Goal: Task Accomplishment & Management: Use online tool/utility

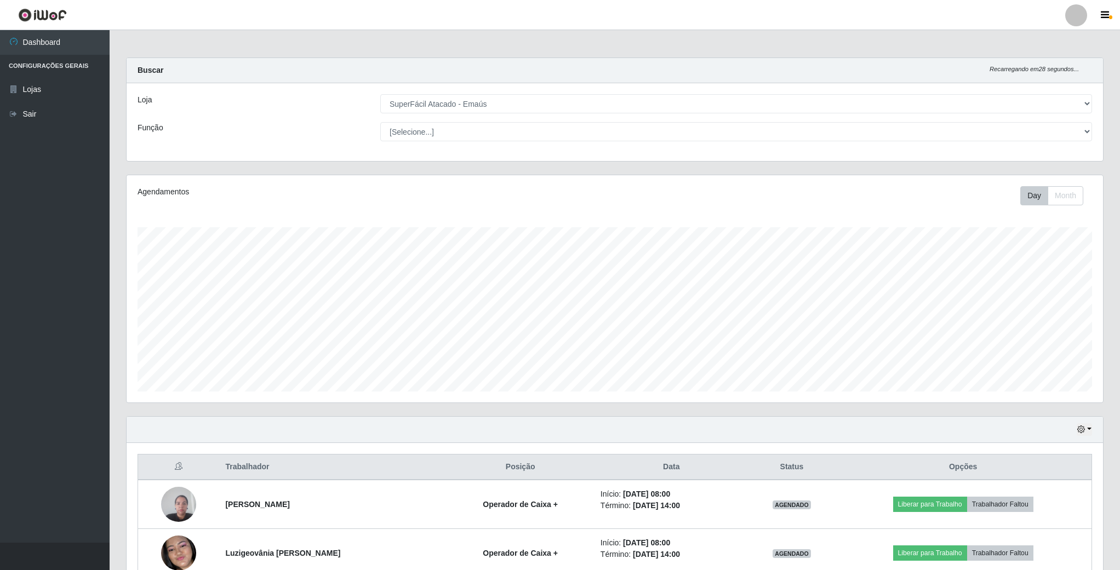
select select "407"
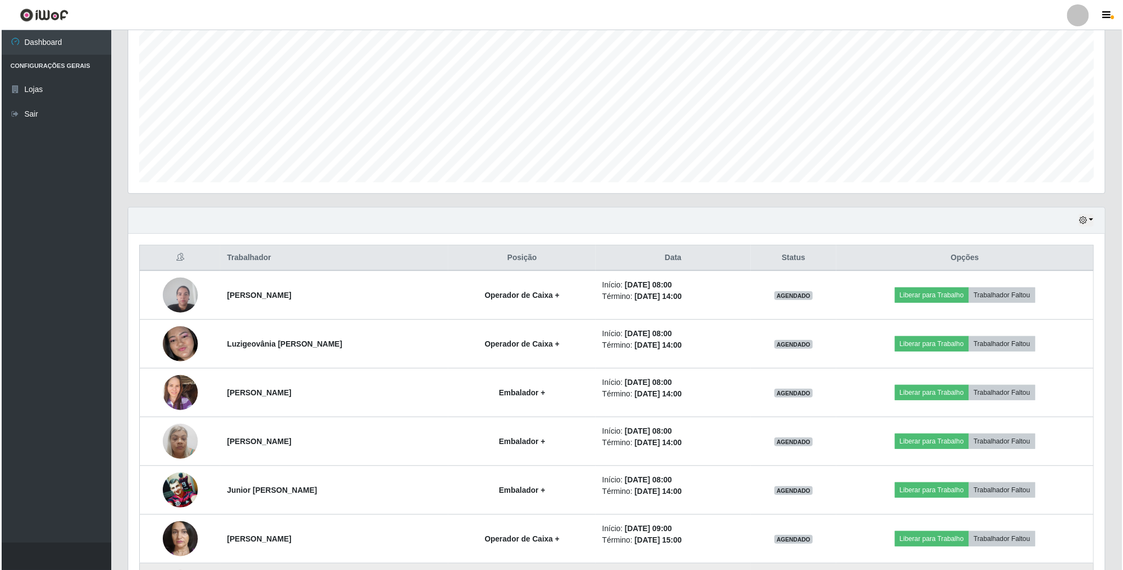
scroll to position [208, 0]
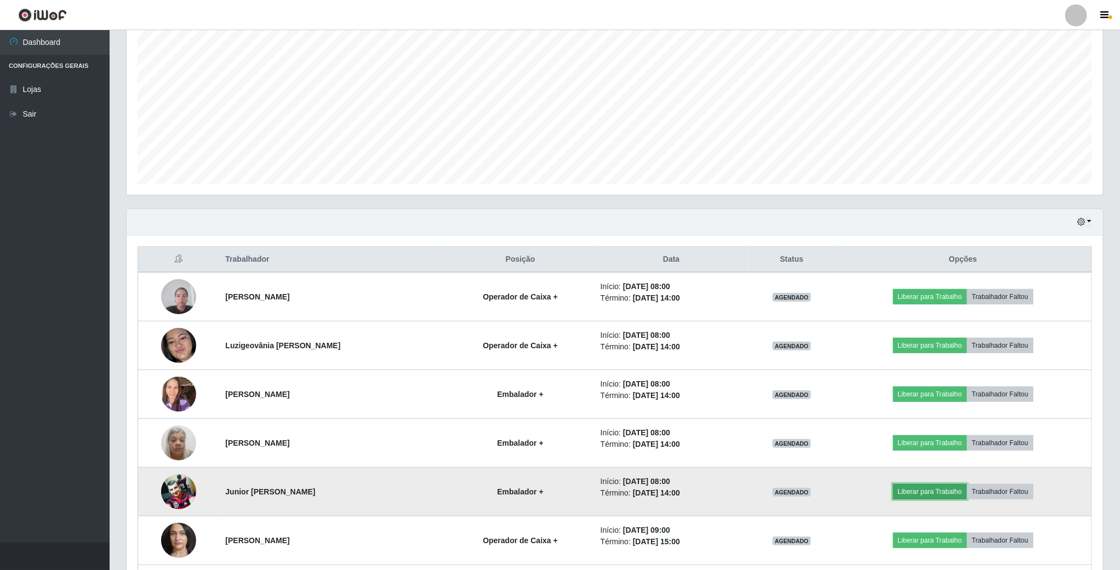
click at [928, 495] on button "Liberar para Trabalho" at bounding box center [930, 491] width 74 height 15
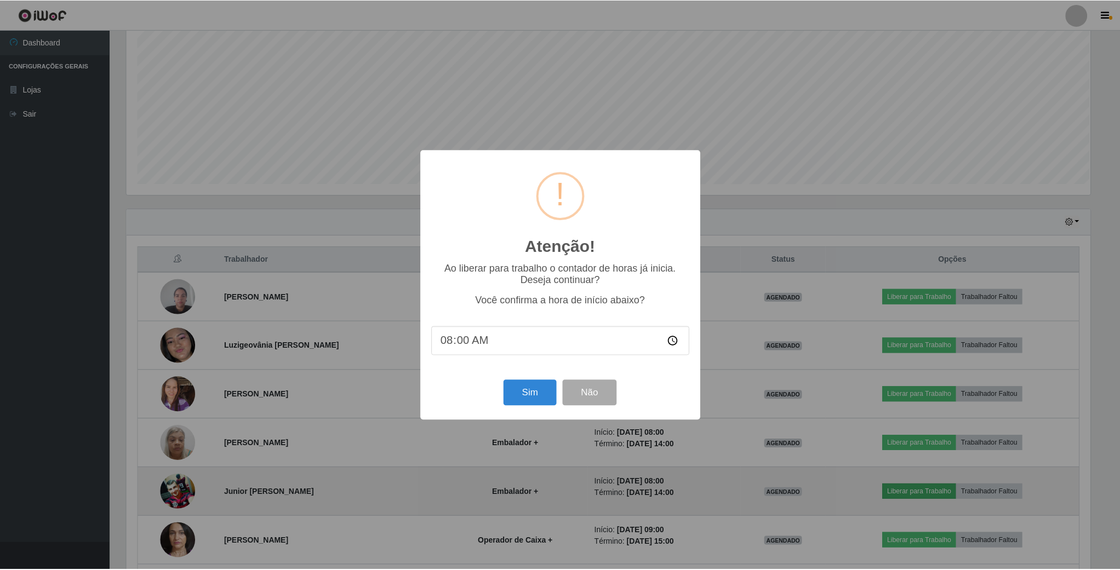
scroll to position [228, 966]
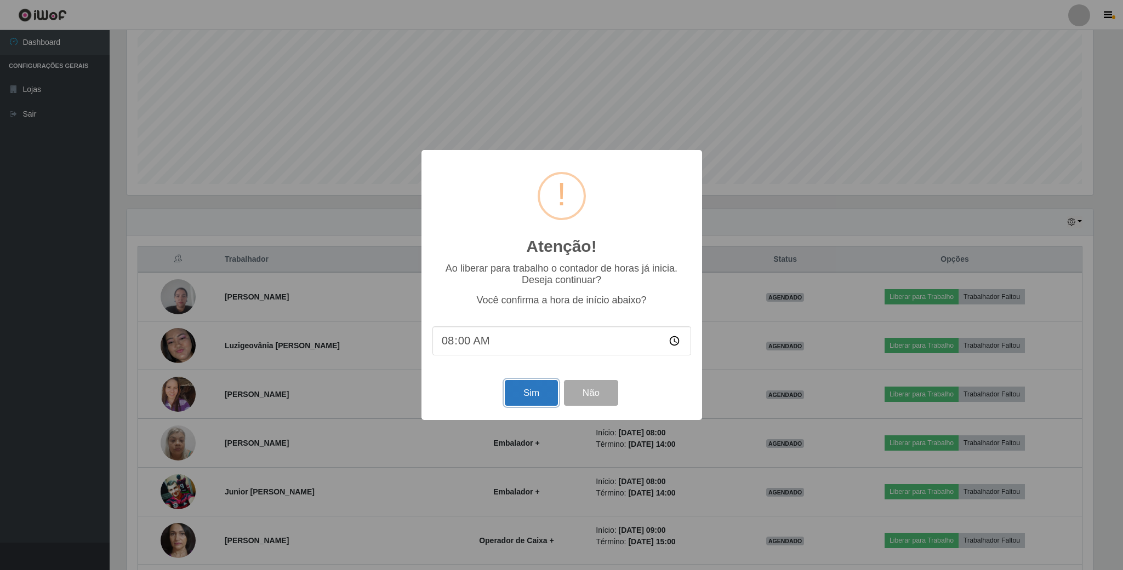
click at [525, 391] on button "Sim" at bounding box center [531, 393] width 53 height 26
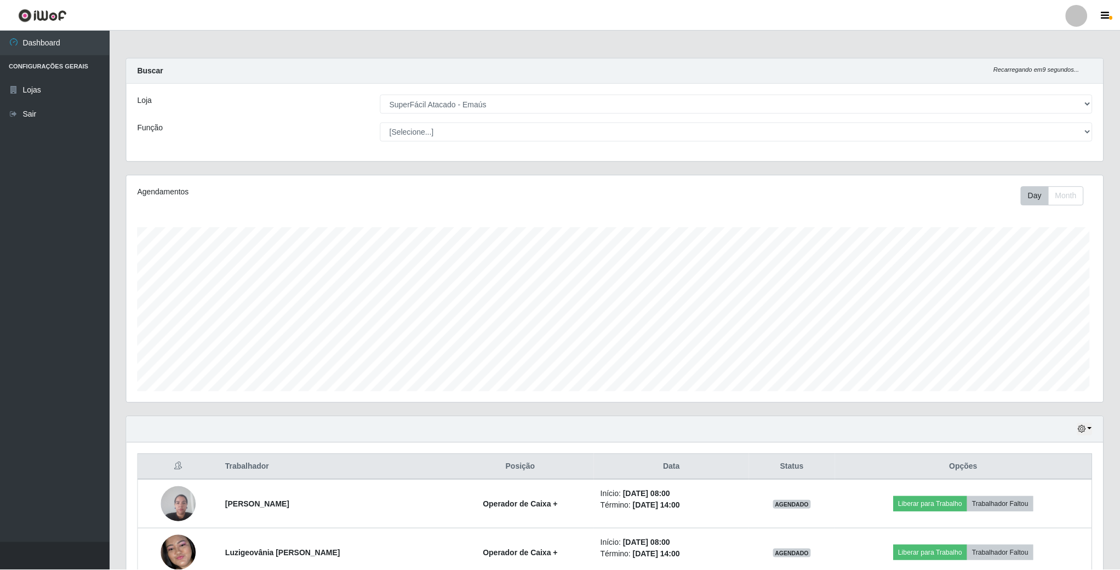
scroll to position [228, 978]
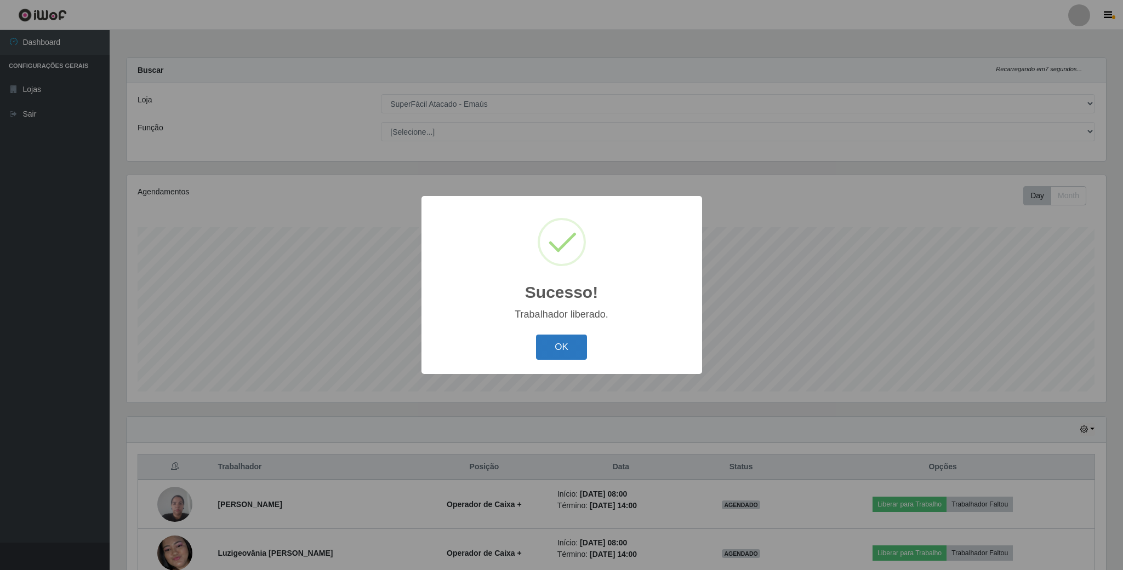
click at [551, 352] on button "OK" at bounding box center [561, 348] width 51 height 26
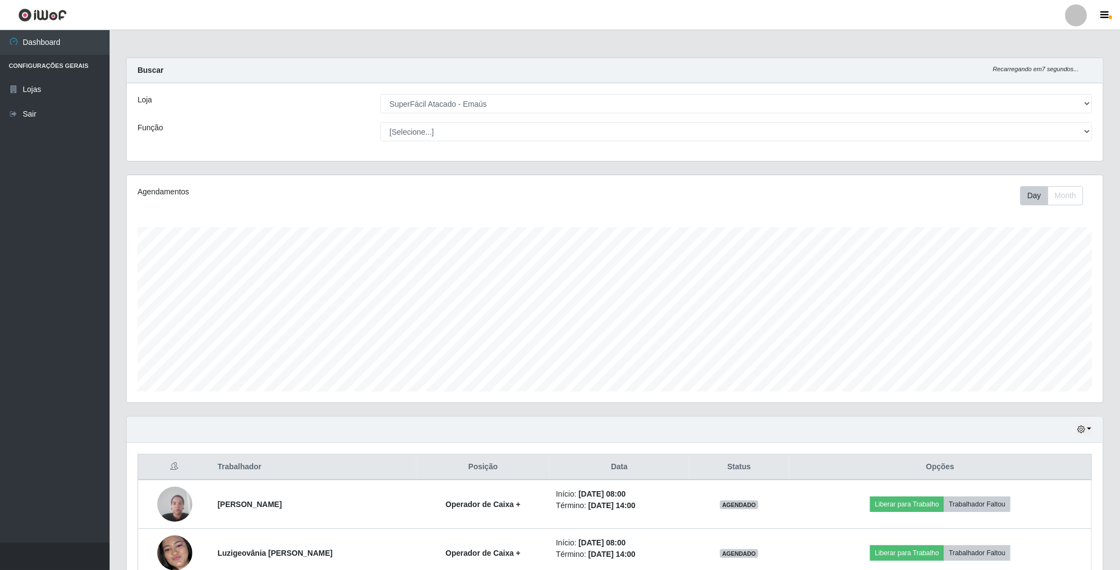
scroll to position [164, 0]
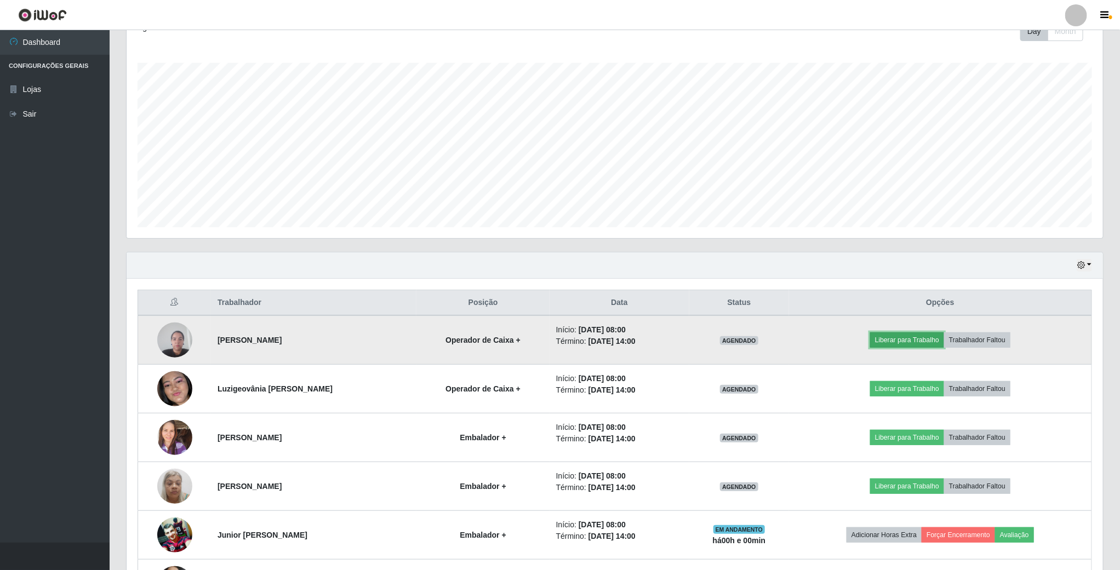
click at [901, 344] on button "Liberar para Trabalho" at bounding box center [907, 340] width 74 height 15
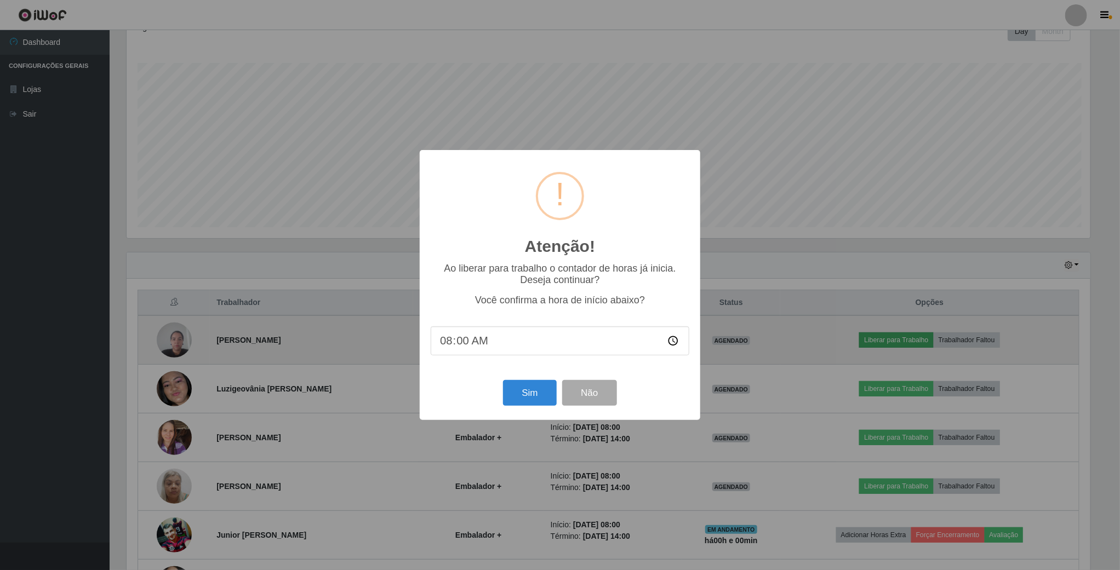
scroll to position [228, 966]
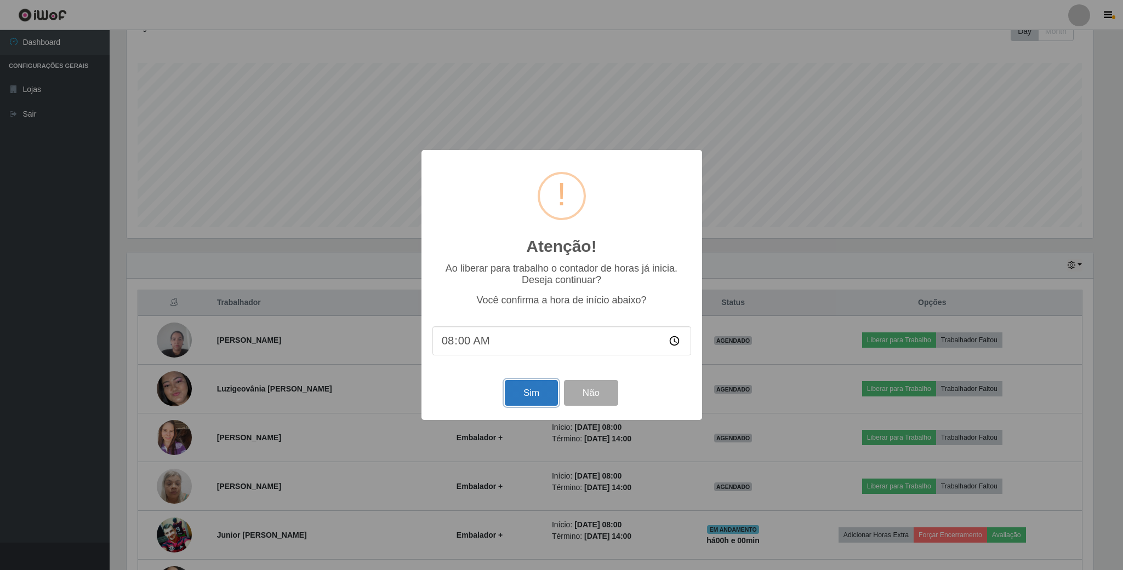
click at [537, 388] on button "Sim" at bounding box center [531, 393] width 53 height 26
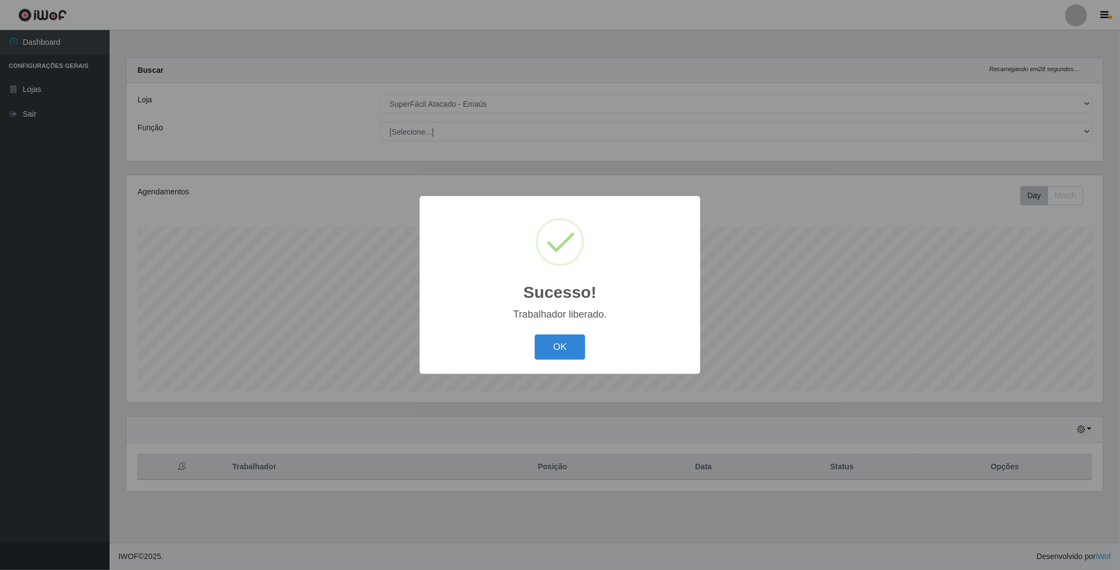
scroll to position [228, 978]
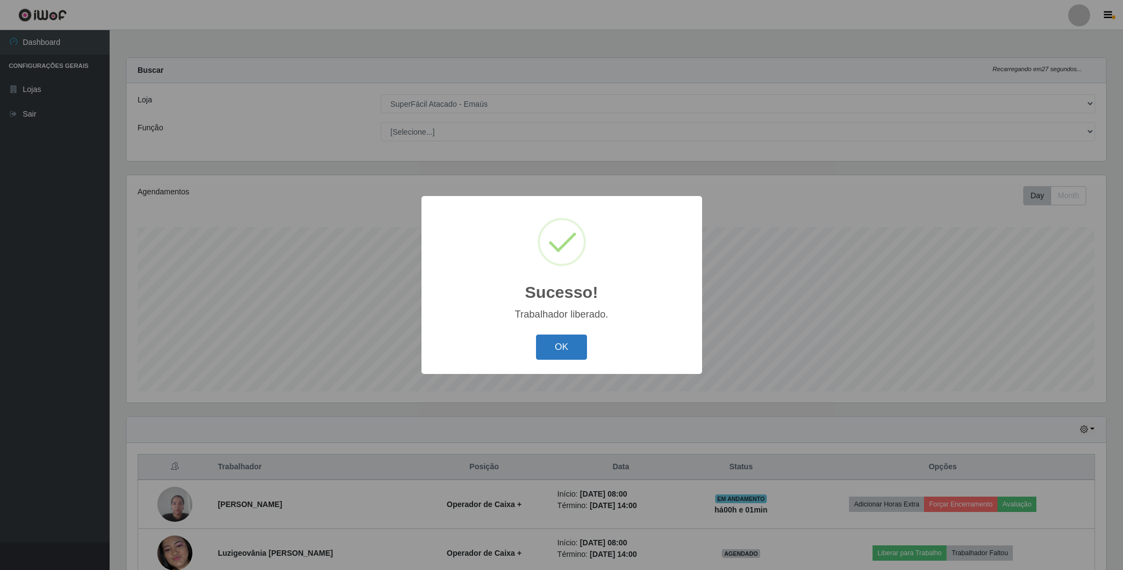
click at [559, 351] on button "OK" at bounding box center [561, 348] width 51 height 26
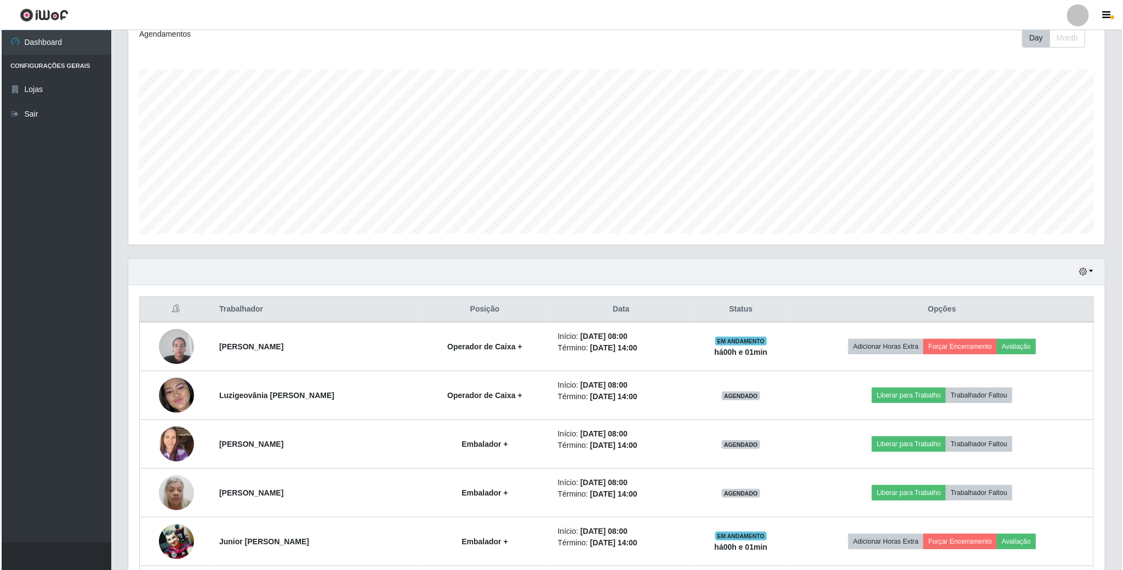
scroll to position [164, 0]
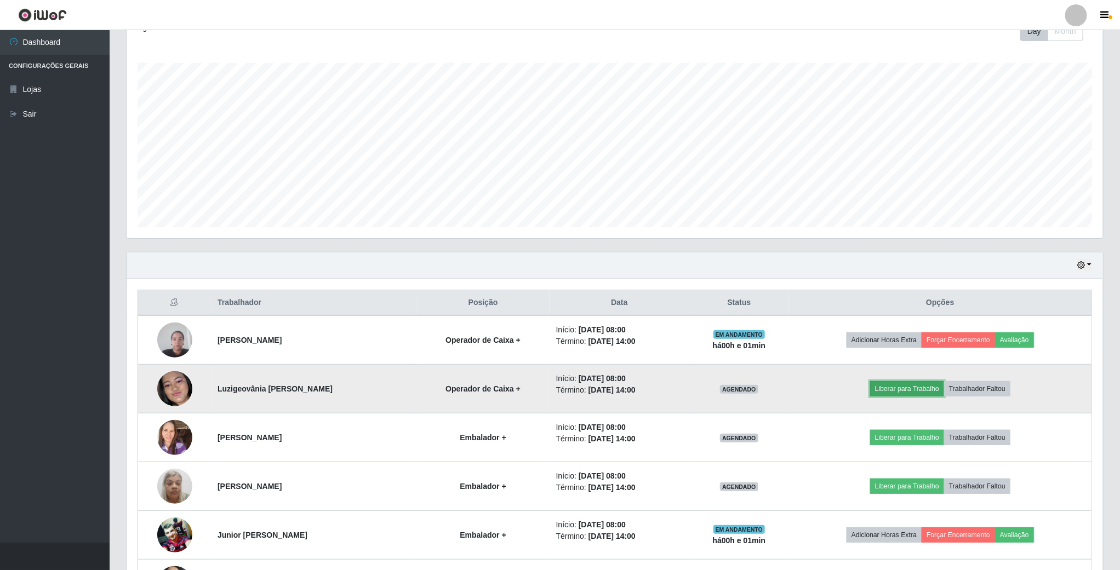
click at [904, 394] on button "Liberar para Trabalho" at bounding box center [907, 388] width 74 height 15
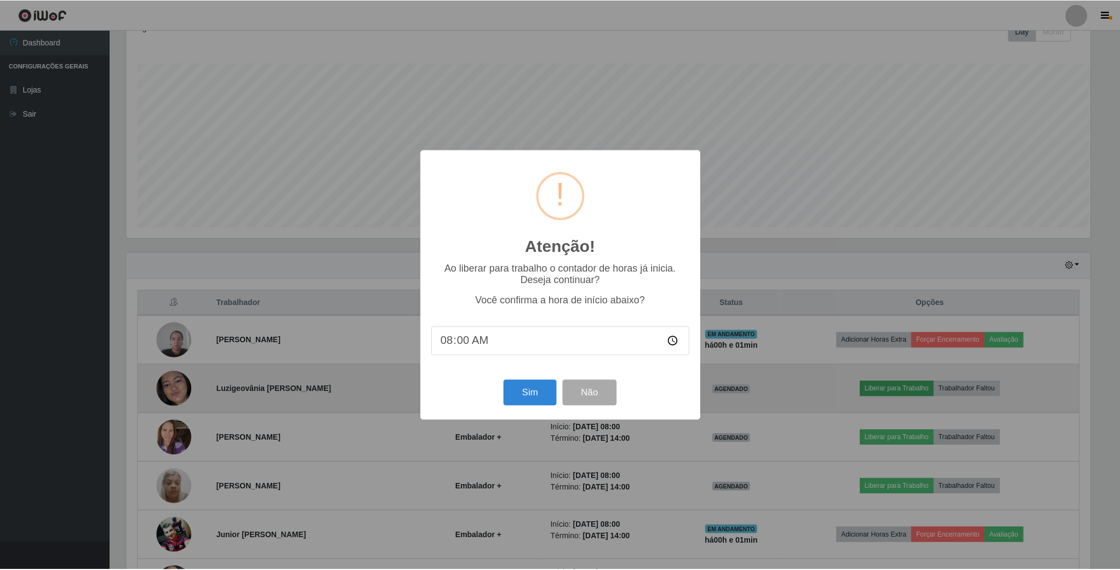
scroll to position [228, 966]
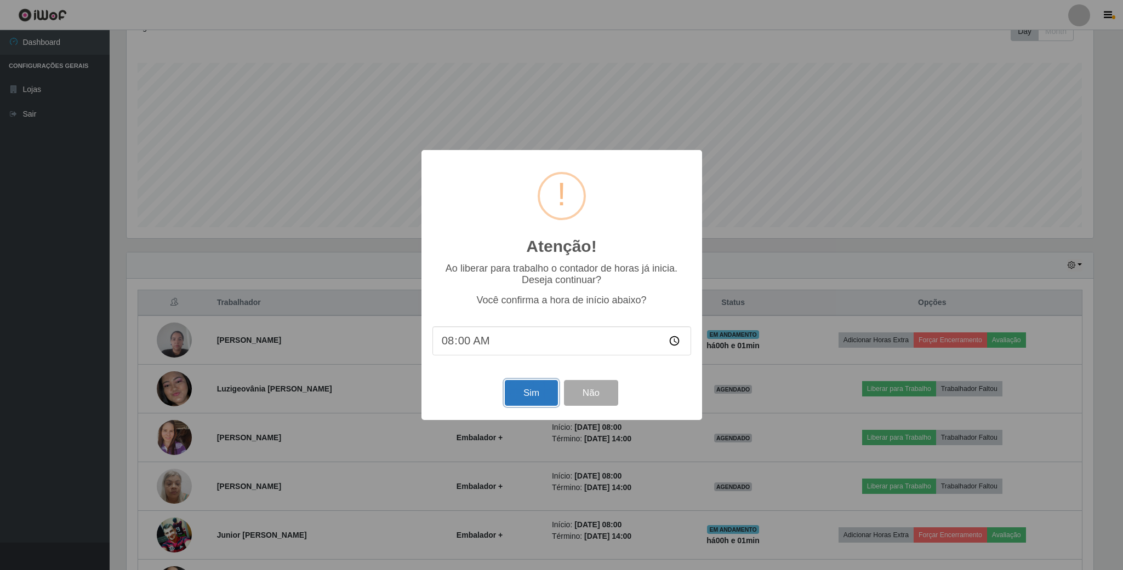
click at [543, 390] on button "Sim" at bounding box center [531, 393] width 53 height 26
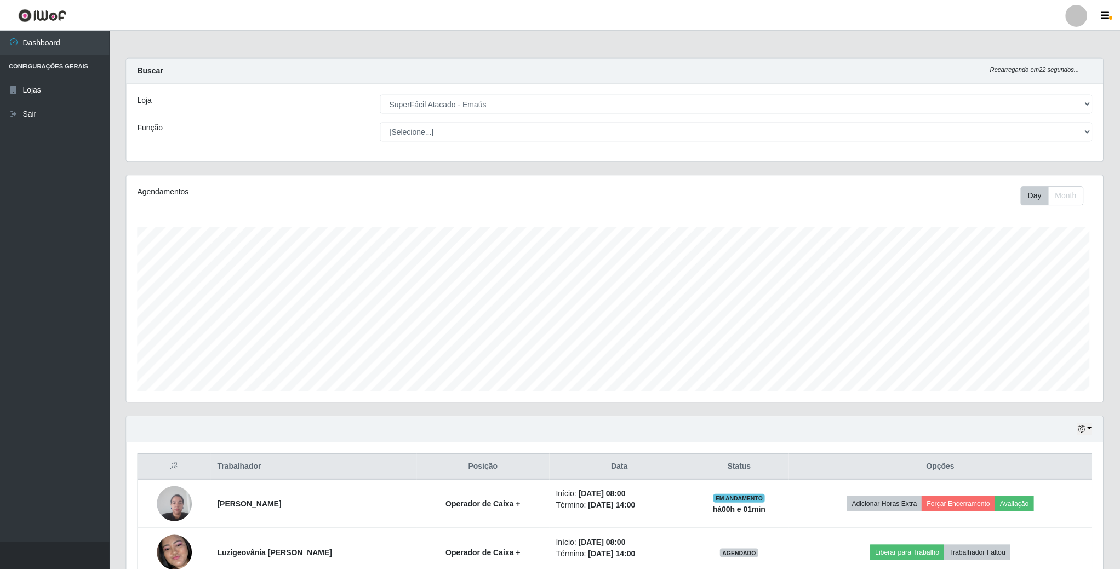
scroll to position [228, 978]
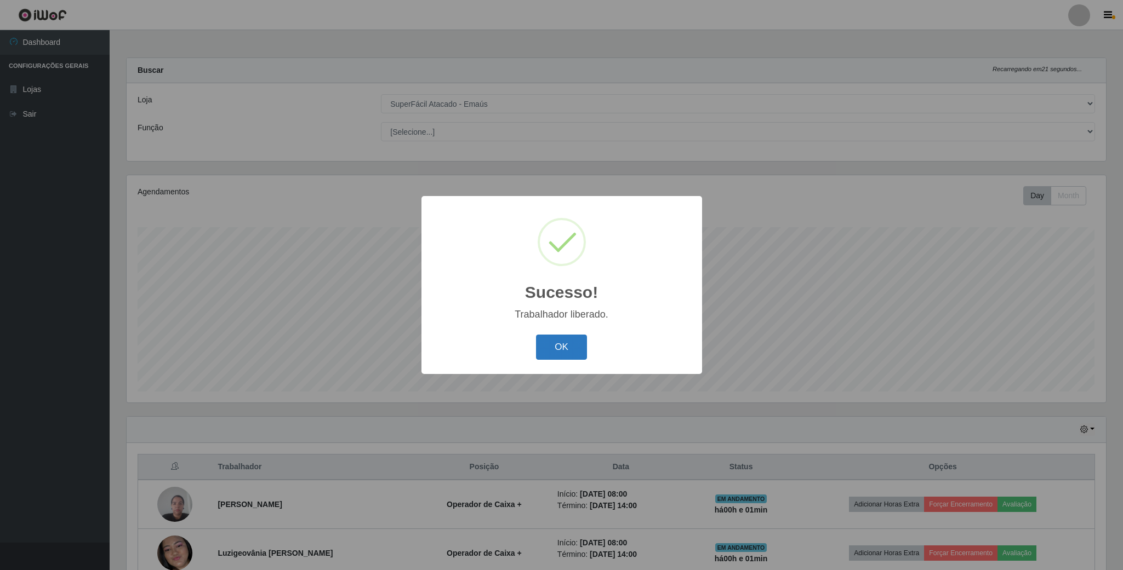
click at [565, 344] on button "OK" at bounding box center [561, 348] width 51 height 26
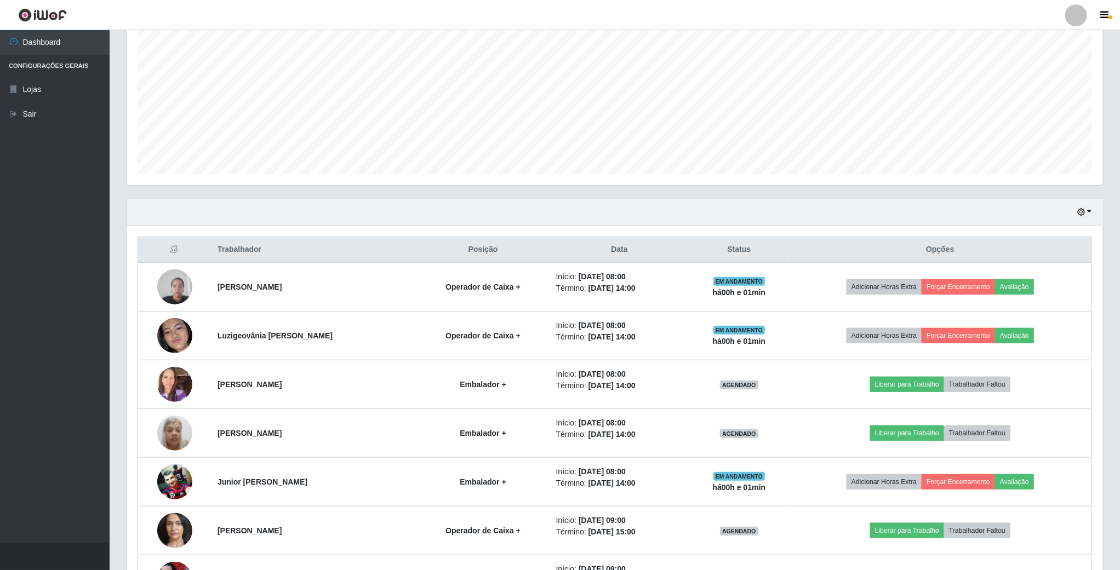
scroll to position [247, 0]
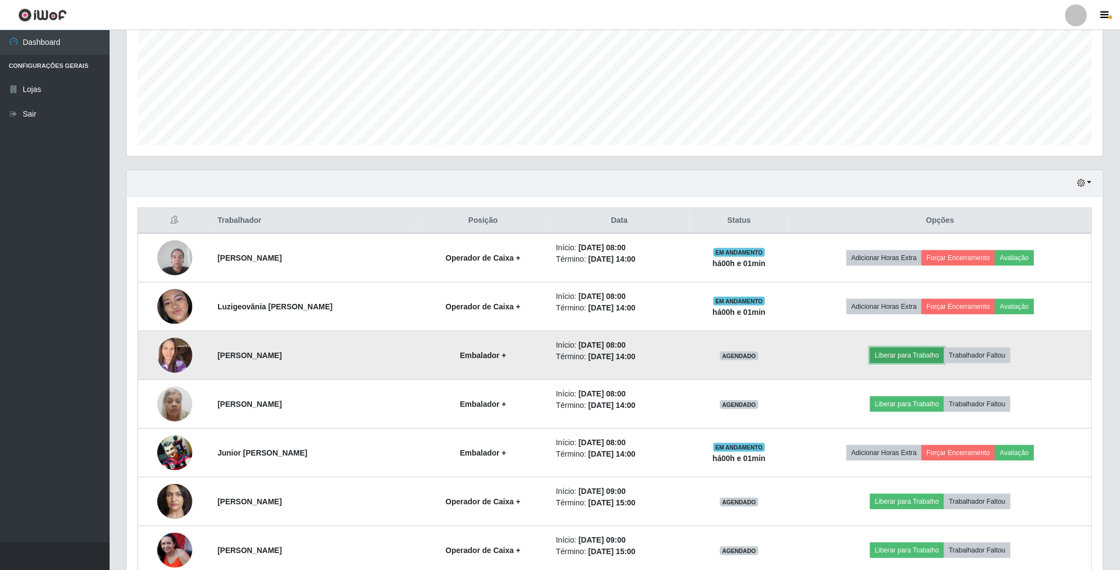
click at [909, 360] on button "Liberar para Trabalho" at bounding box center [907, 355] width 74 height 15
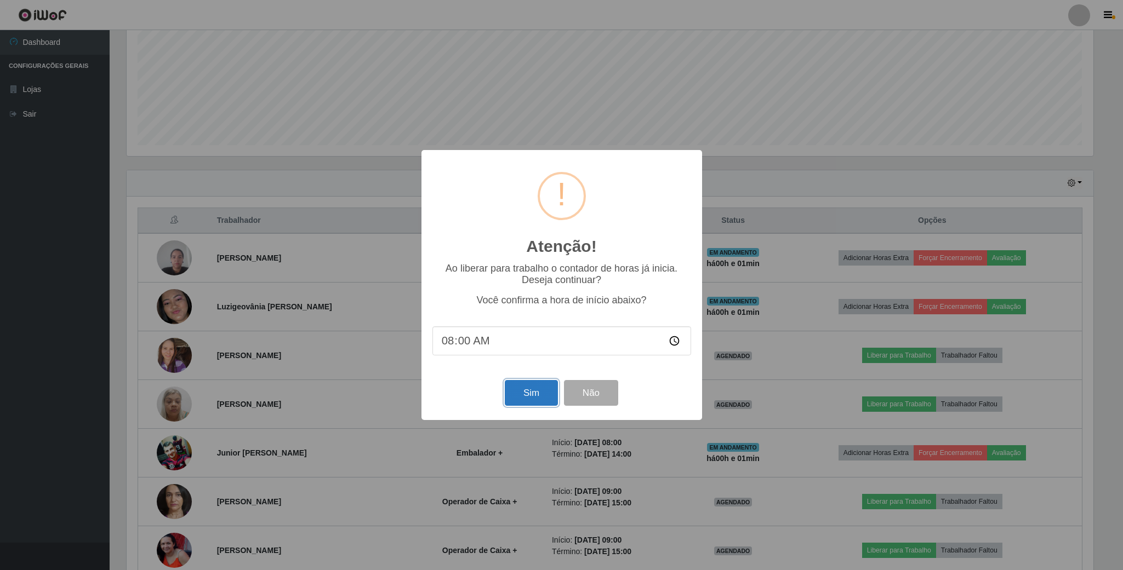
click at [513, 397] on button "Sim" at bounding box center [531, 393] width 53 height 26
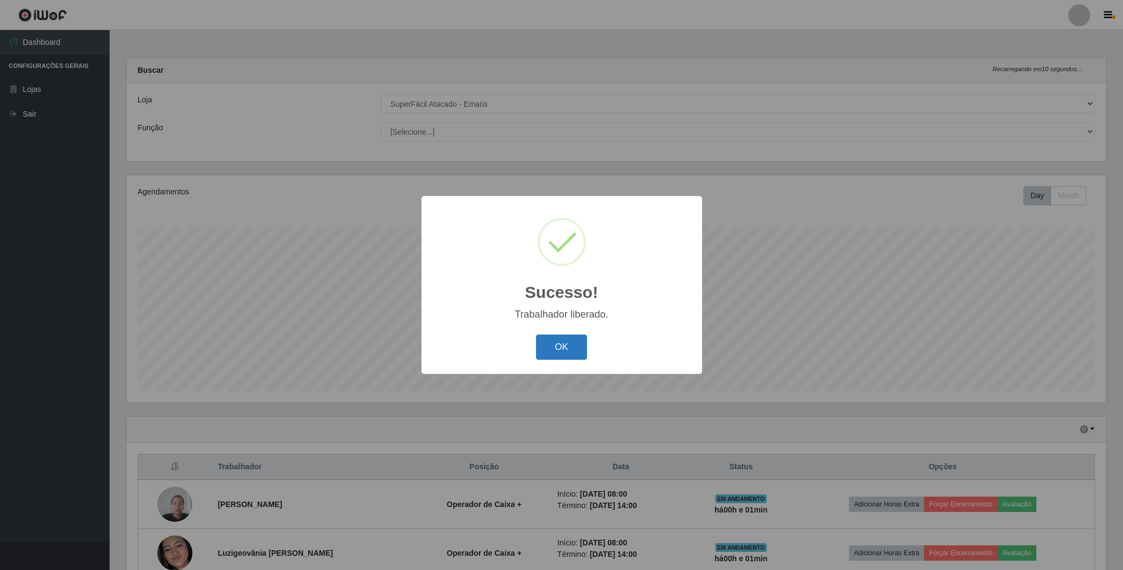
click at [547, 350] on button "OK" at bounding box center [561, 348] width 51 height 26
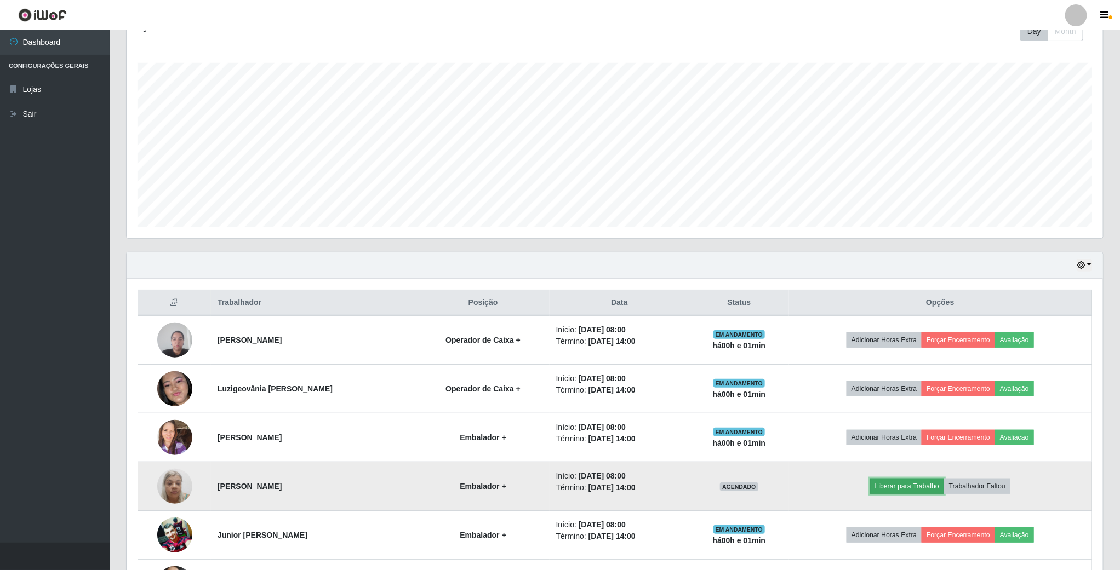
click at [913, 492] on button "Liberar para Trabalho" at bounding box center [907, 486] width 74 height 15
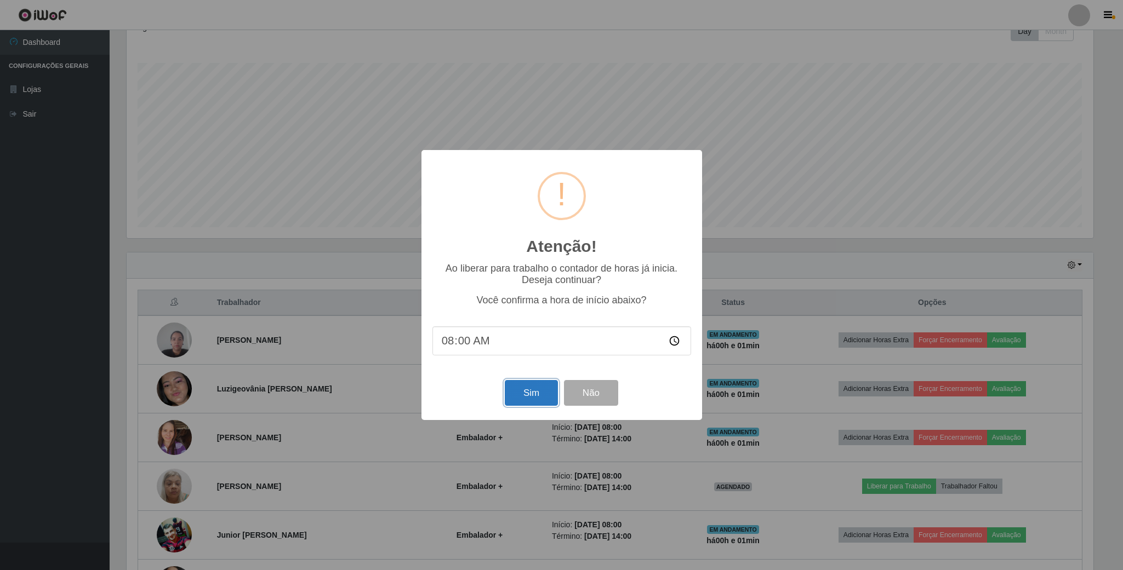
click at [523, 394] on button "Sim" at bounding box center [531, 393] width 53 height 26
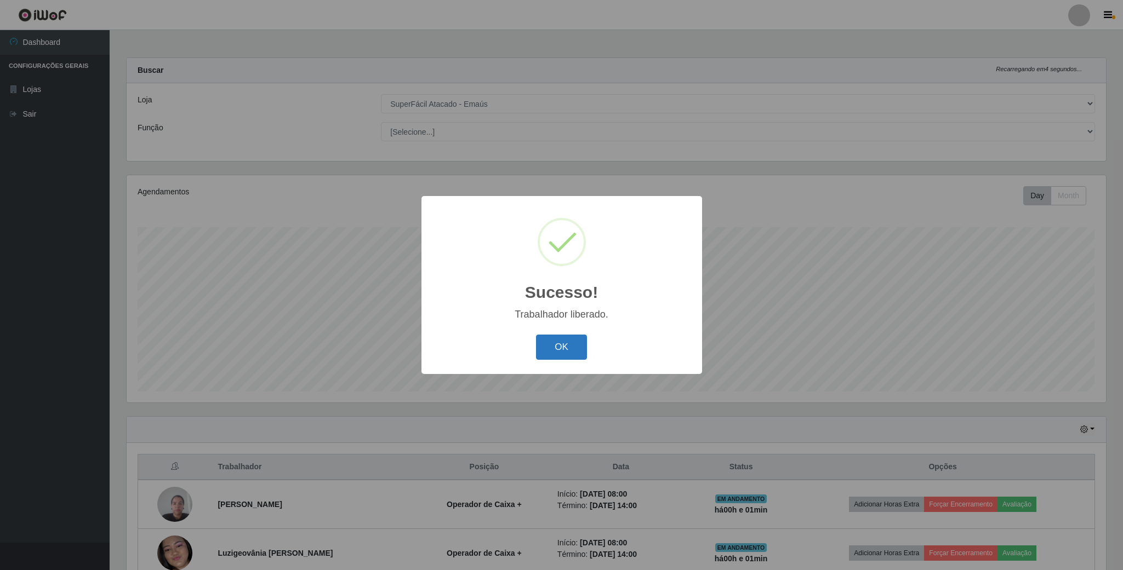
click at [554, 355] on button "OK" at bounding box center [561, 348] width 51 height 26
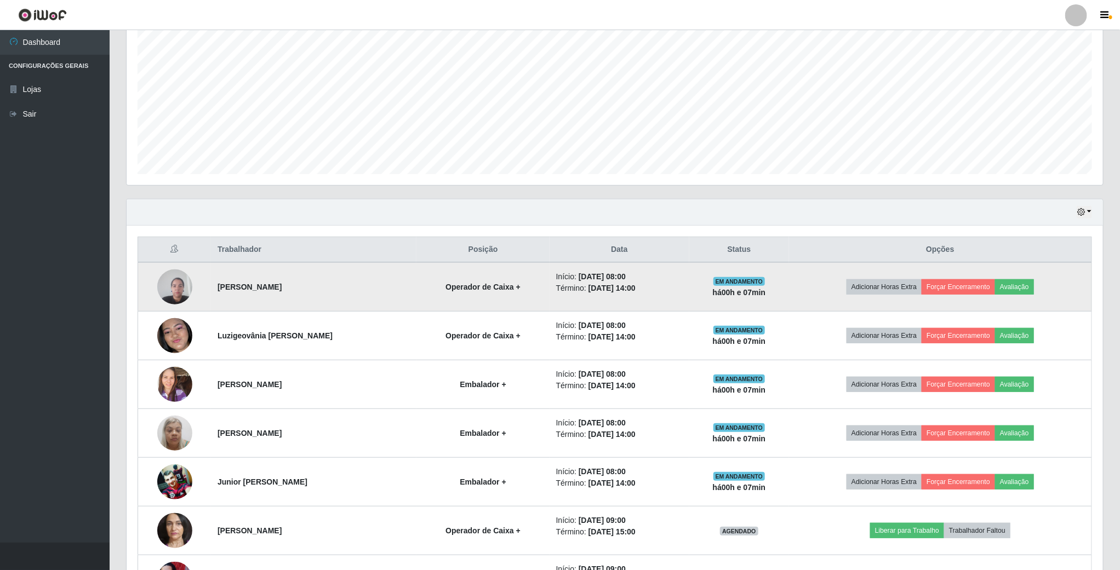
scroll to position [247, 0]
